Goal: Transaction & Acquisition: Download file/media

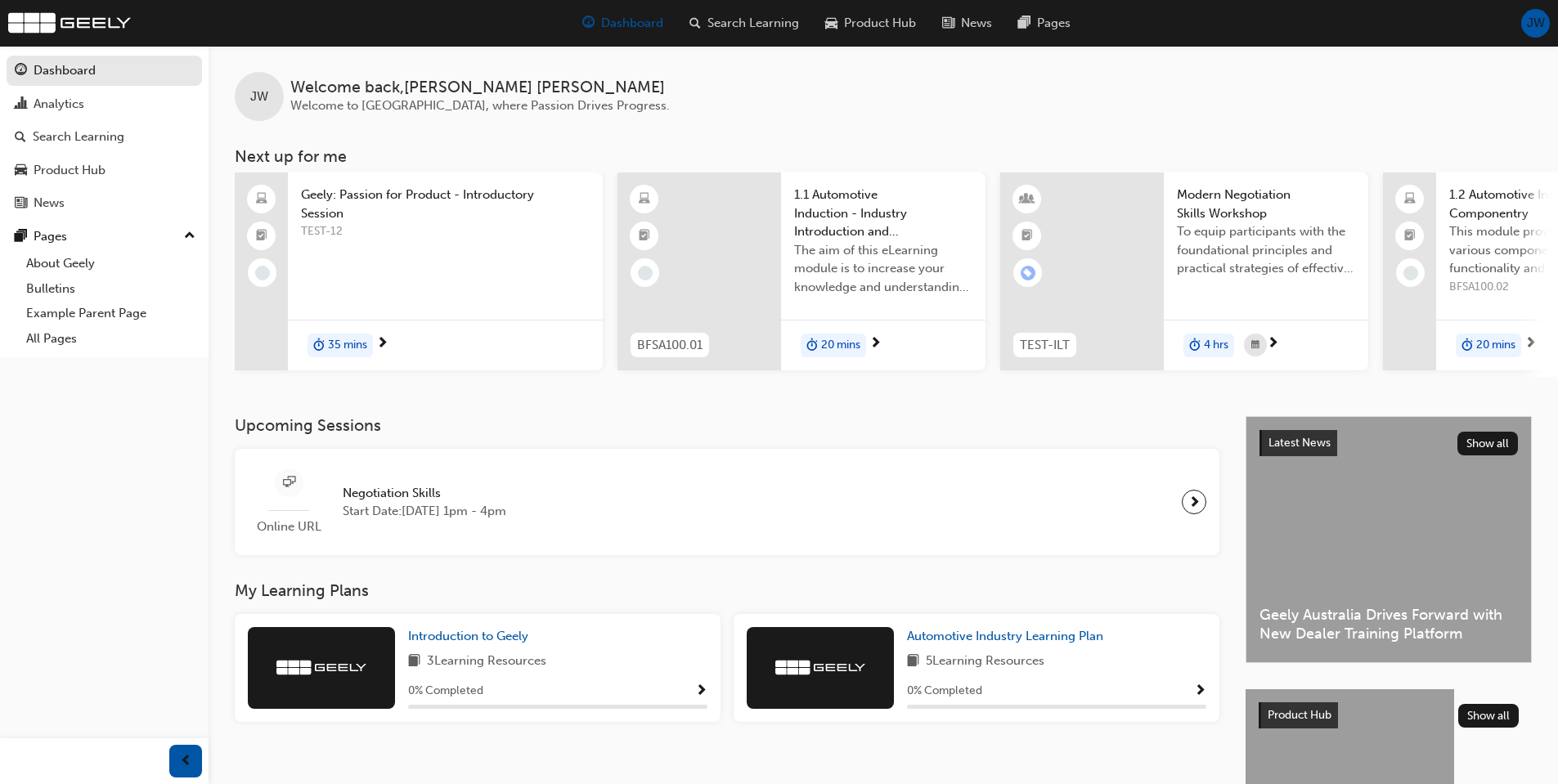
drag, startPoint x: 134, startPoint y: 0, endPoint x: 899, endPoint y: 84, distance: 769.6
click at [899, 84] on div "JW Welcome back , [PERSON_NAME] Welcome to [GEOGRAPHIC_DATA], where Passion Dri…" at bounding box center [883, 83] width 1349 height 75
click at [840, 341] on span "20 mins" at bounding box center [840, 345] width 39 height 18
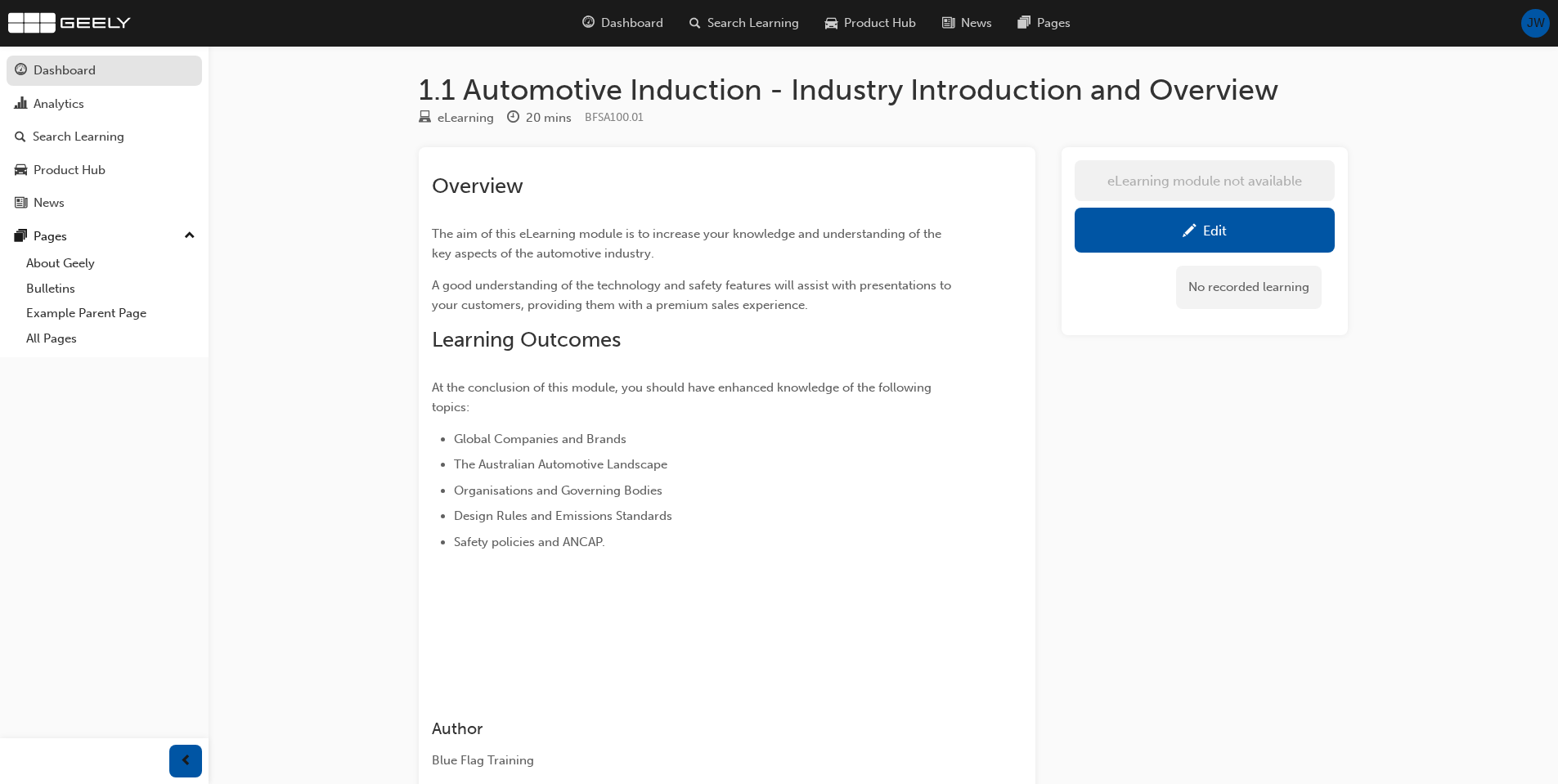
click at [61, 78] on div "Dashboard" at bounding box center [64, 70] width 62 height 18
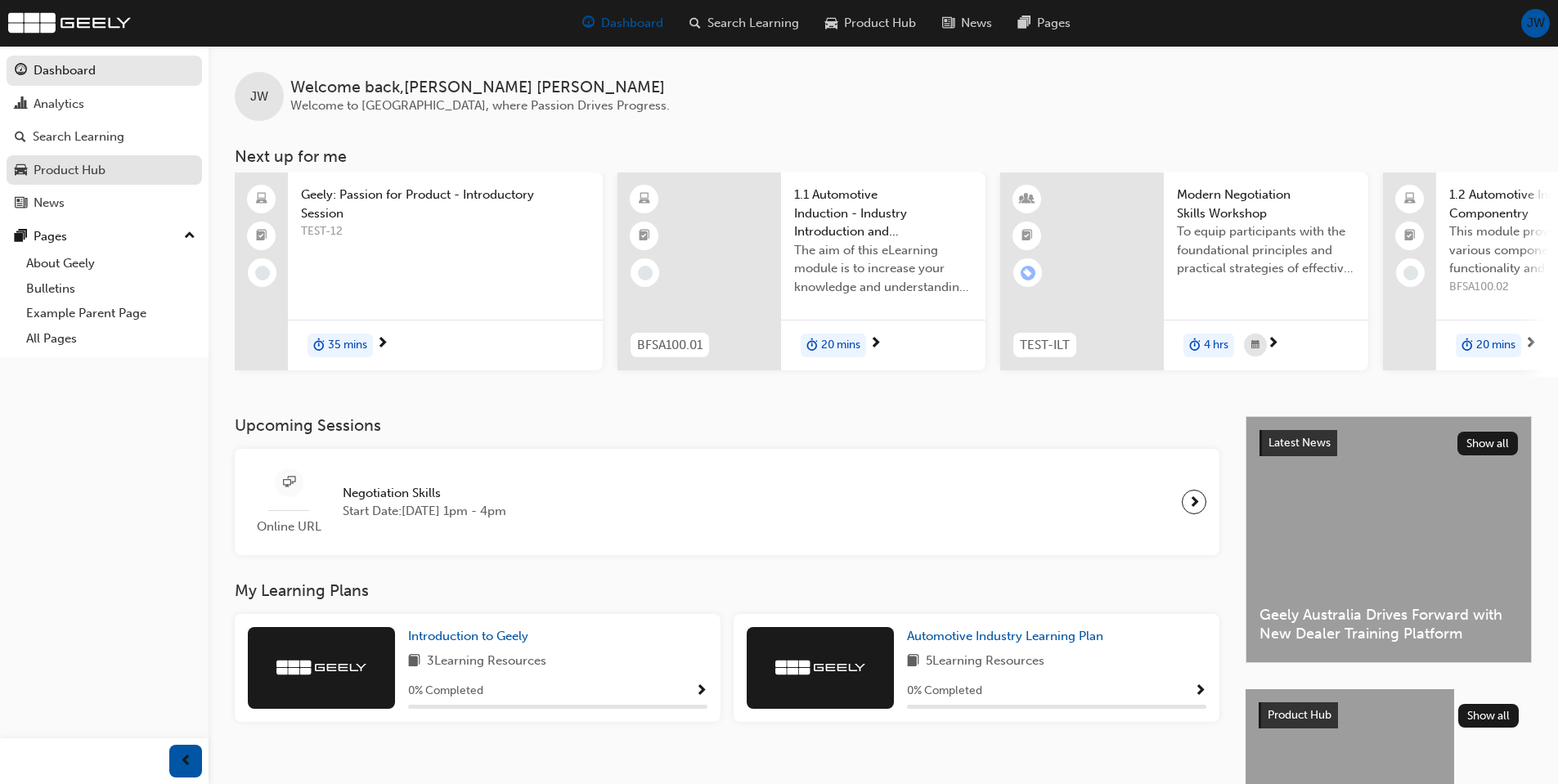
click at [150, 169] on div "Product Hub" at bounding box center [104, 170] width 179 height 20
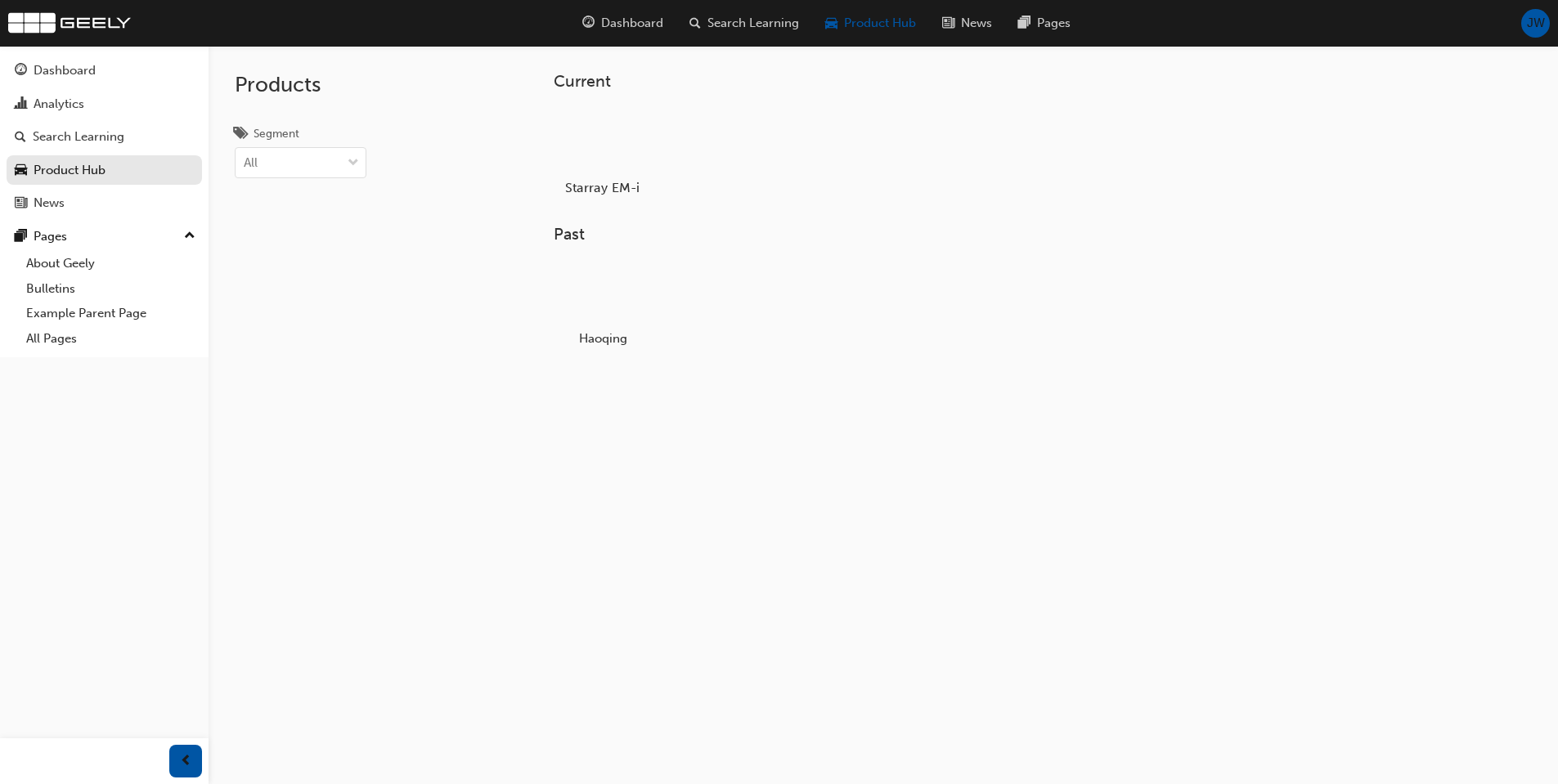
click at [624, 152] on div at bounding box center [602, 140] width 91 height 66
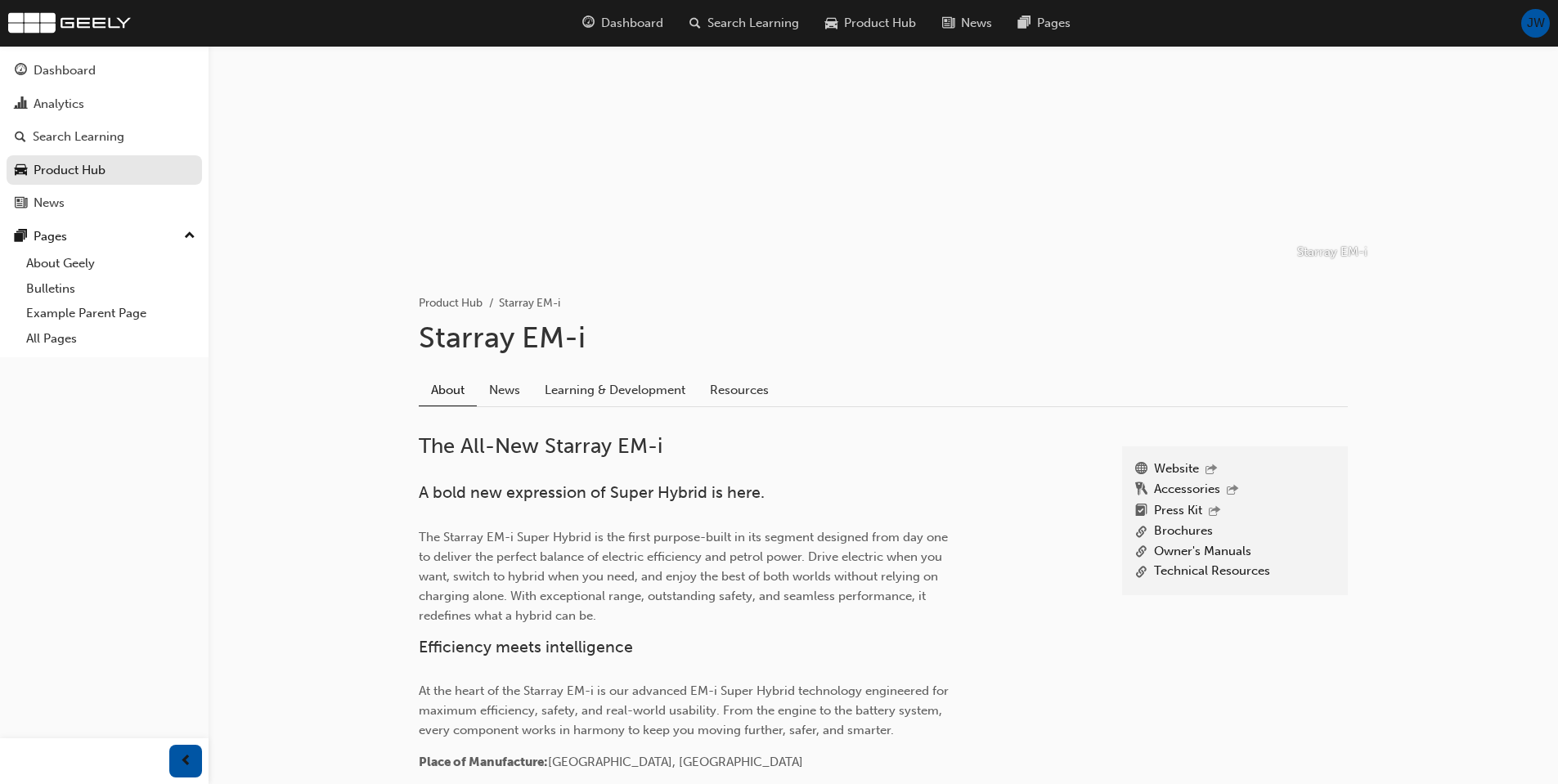
scroll to position [81, 0]
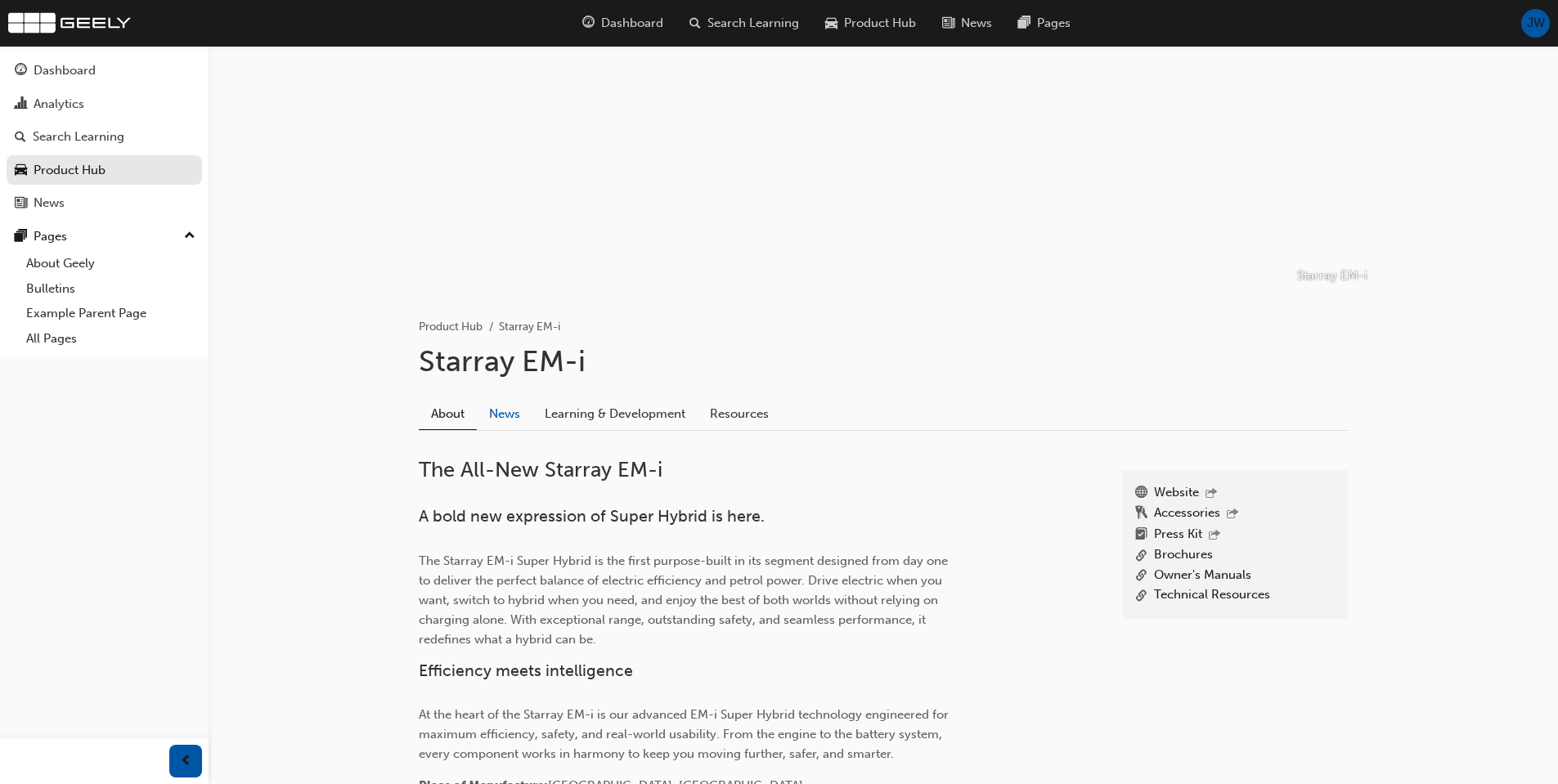
click at [517, 415] on link "News" at bounding box center [504, 413] width 55 height 31
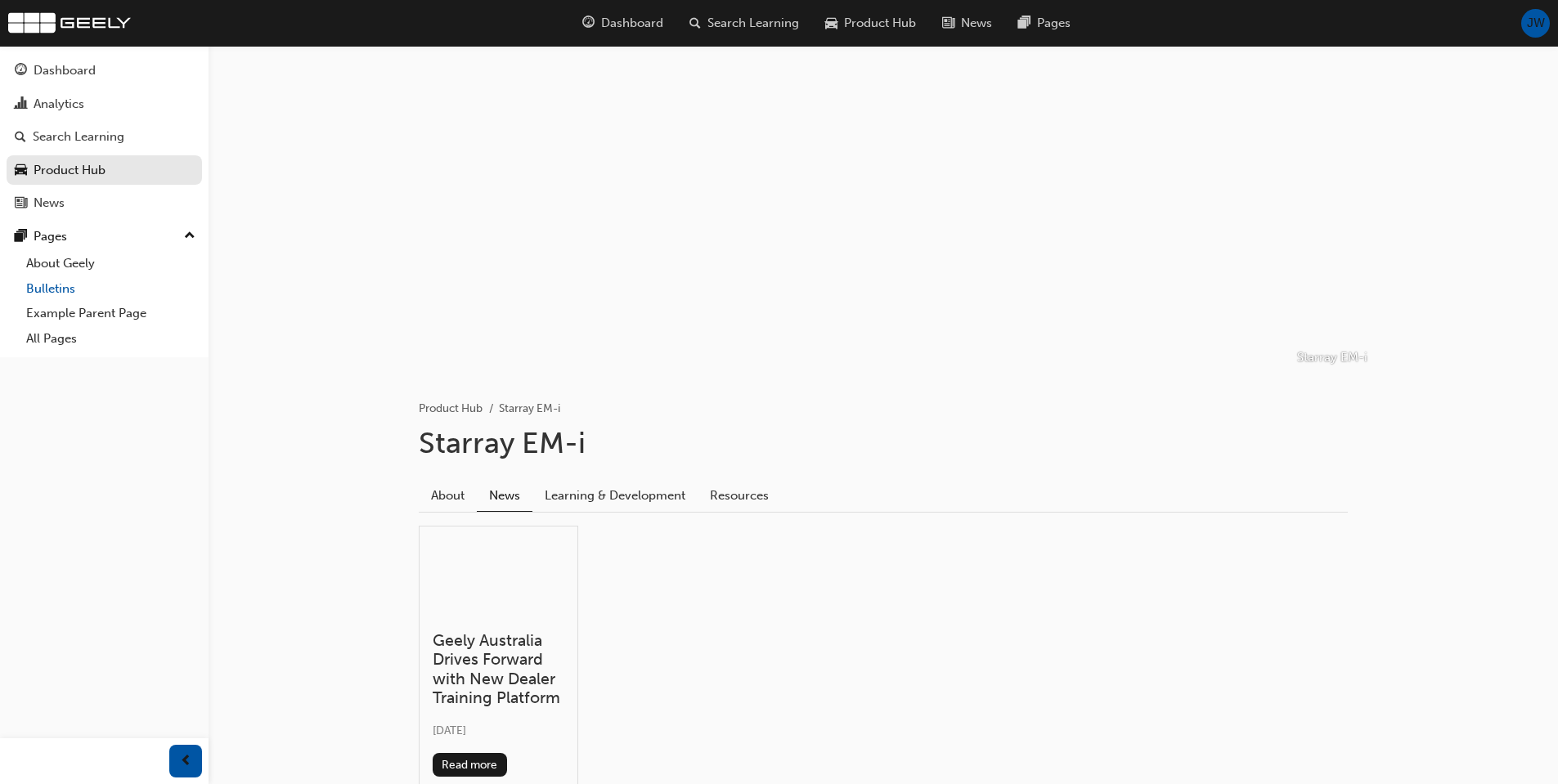
click at [112, 299] on link "Bulletins" at bounding box center [110, 288] width 182 height 25
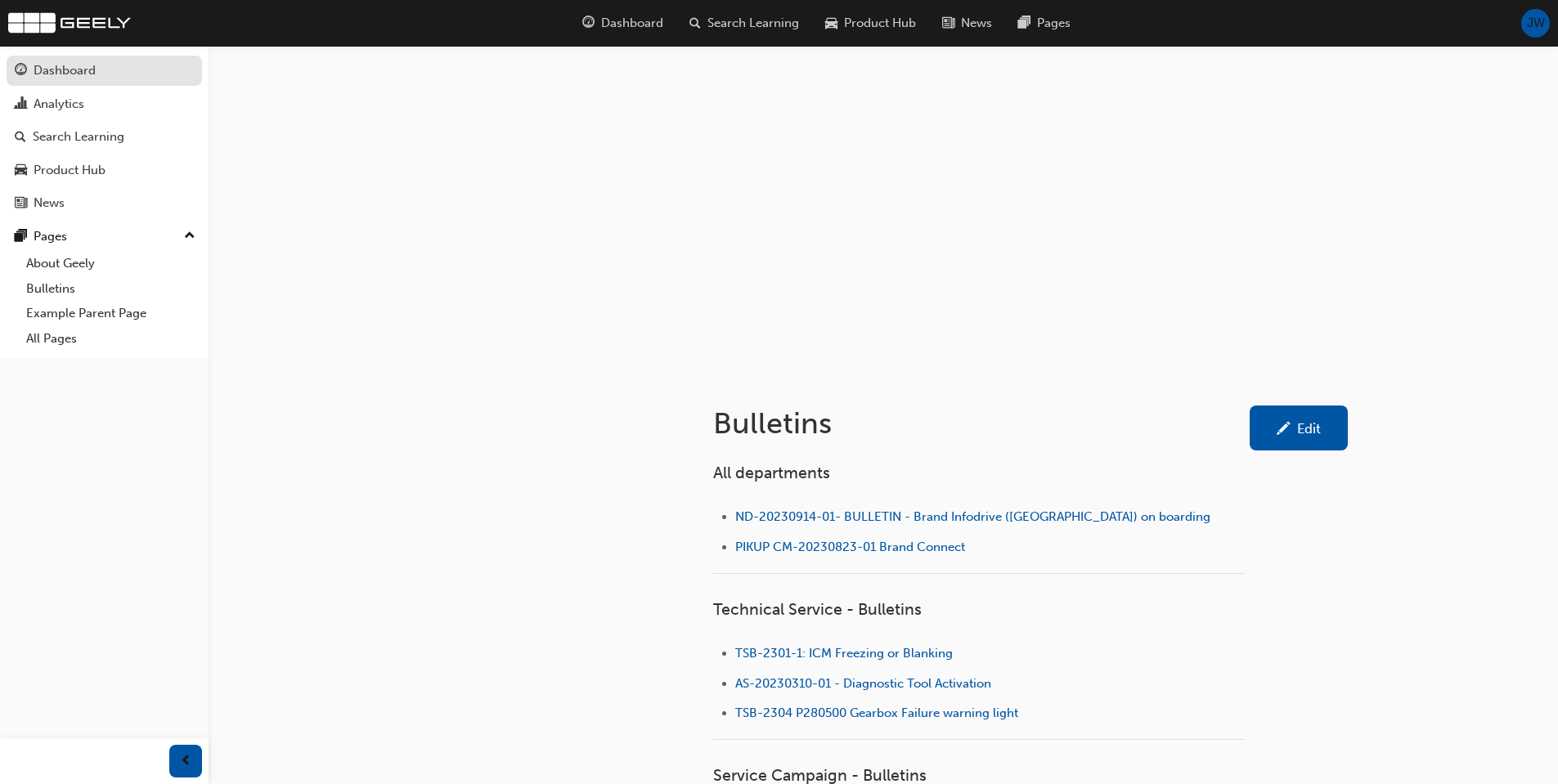
click at [110, 77] on div "Dashboard" at bounding box center [104, 70] width 179 height 20
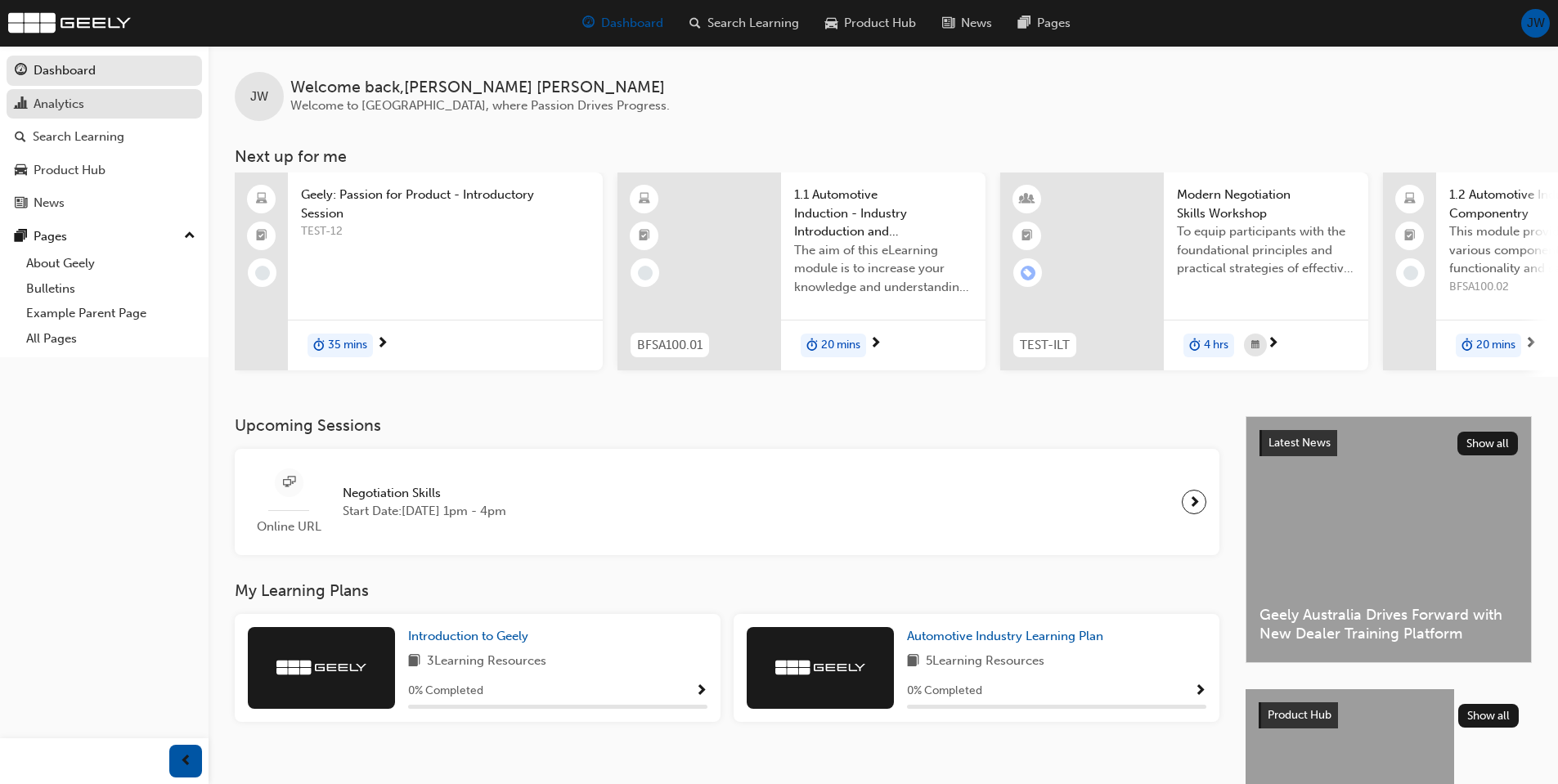
click at [146, 112] on div "Analytics" at bounding box center [104, 103] width 179 height 20
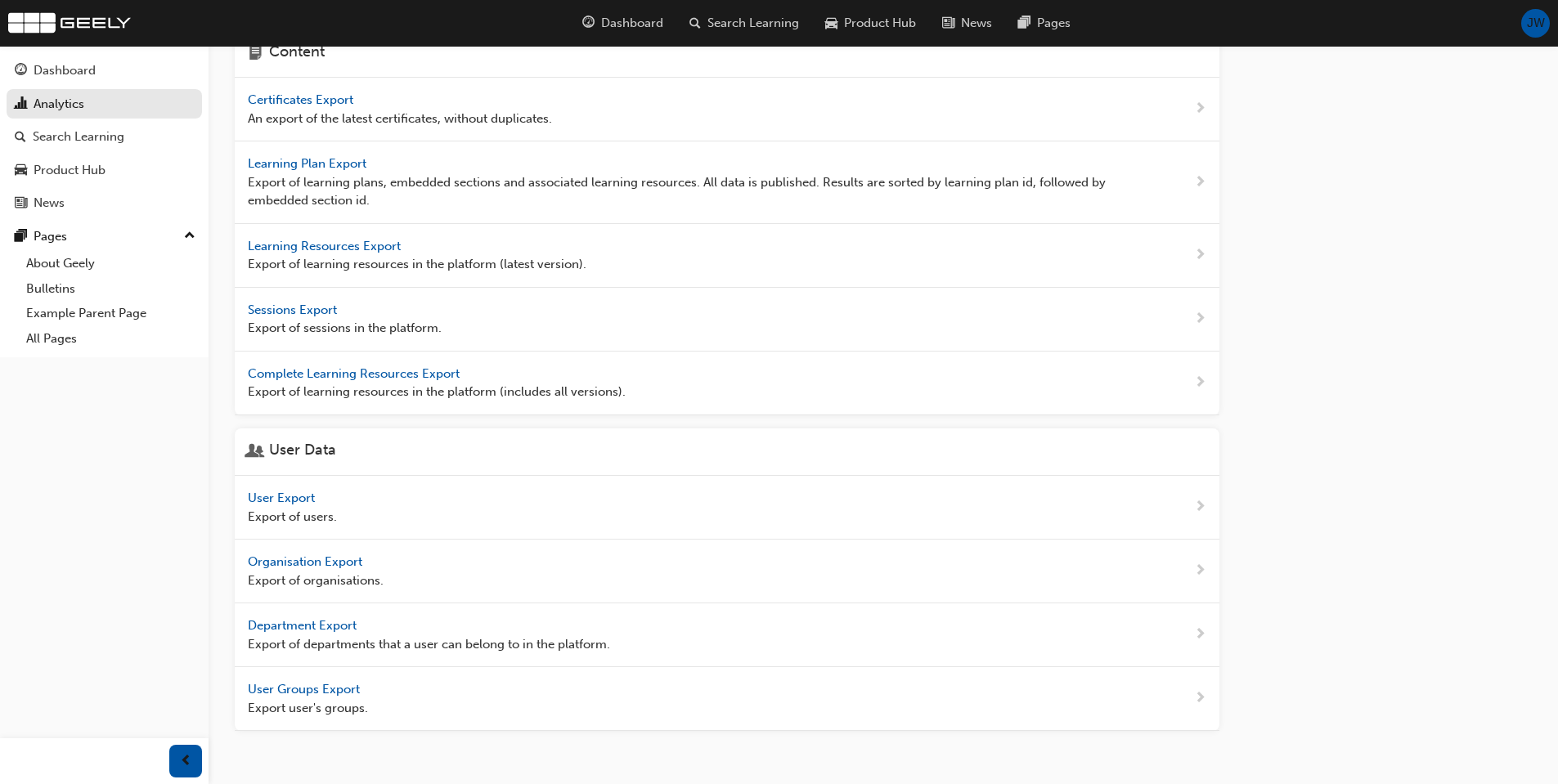
scroll to position [549, 0]
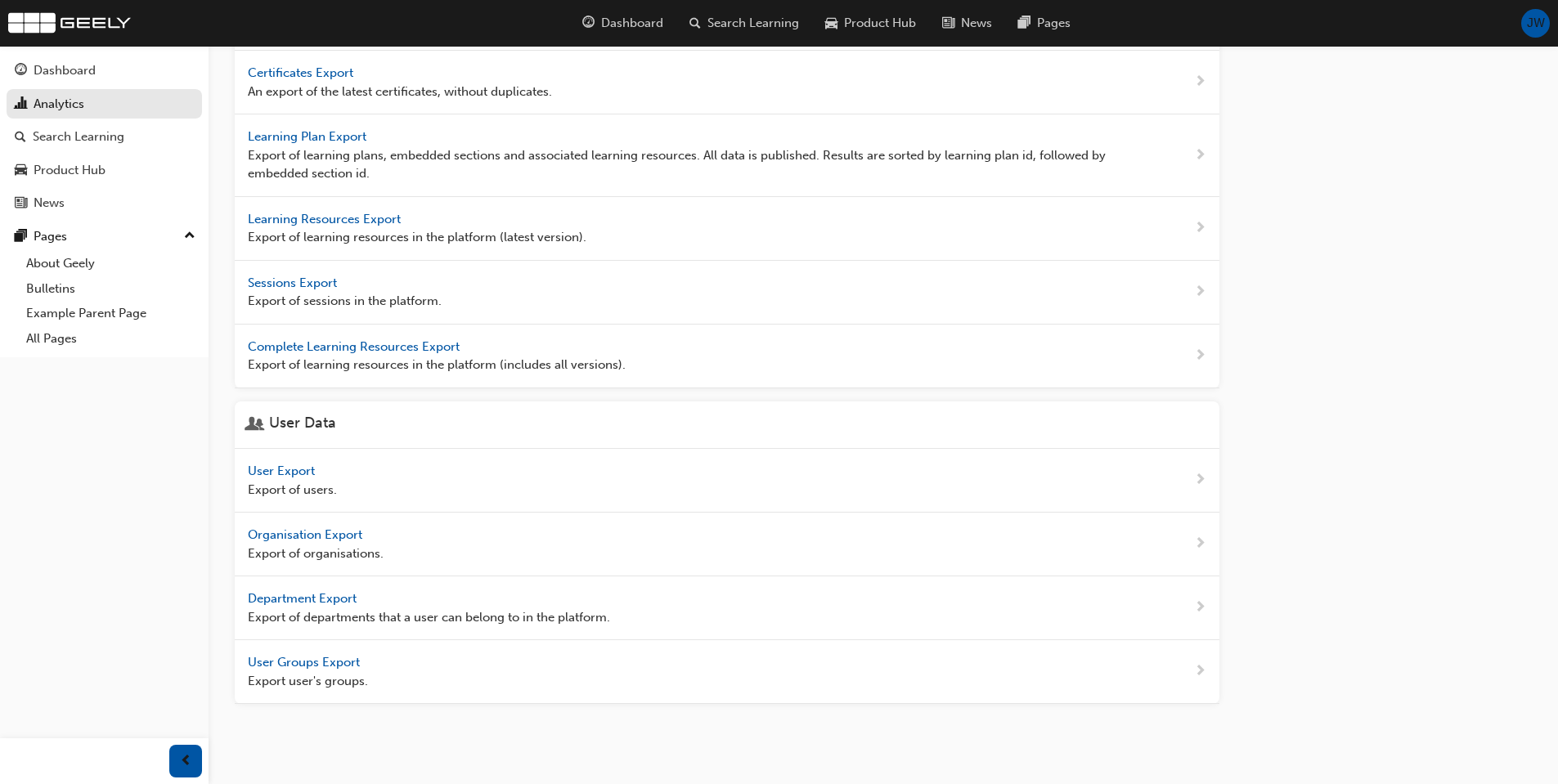
click at [299, 474] on span "User Export" at bounding box center [283, 470] width 70 height 15
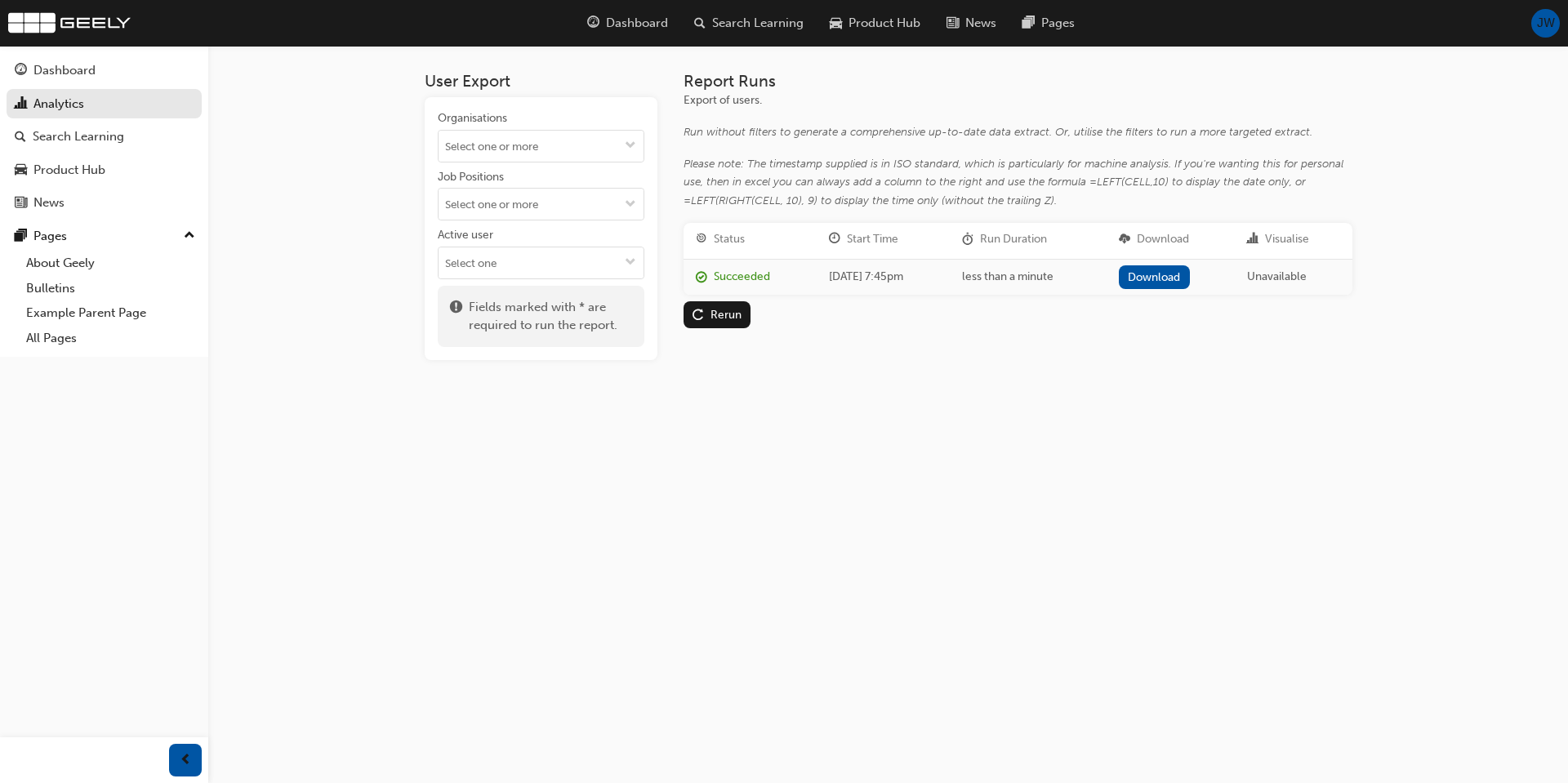
click at [1169, 280] on link "Download" at bounding box center [1153, 276] width 71 height 24
click at [796, 470] on div "User Export Organisations Job Positions Active user Fields marked with * are re…" at bounding box center [784, 391] width 1568 height 783
